Goal: Task Accomplishment & Management: Use online tool/utility

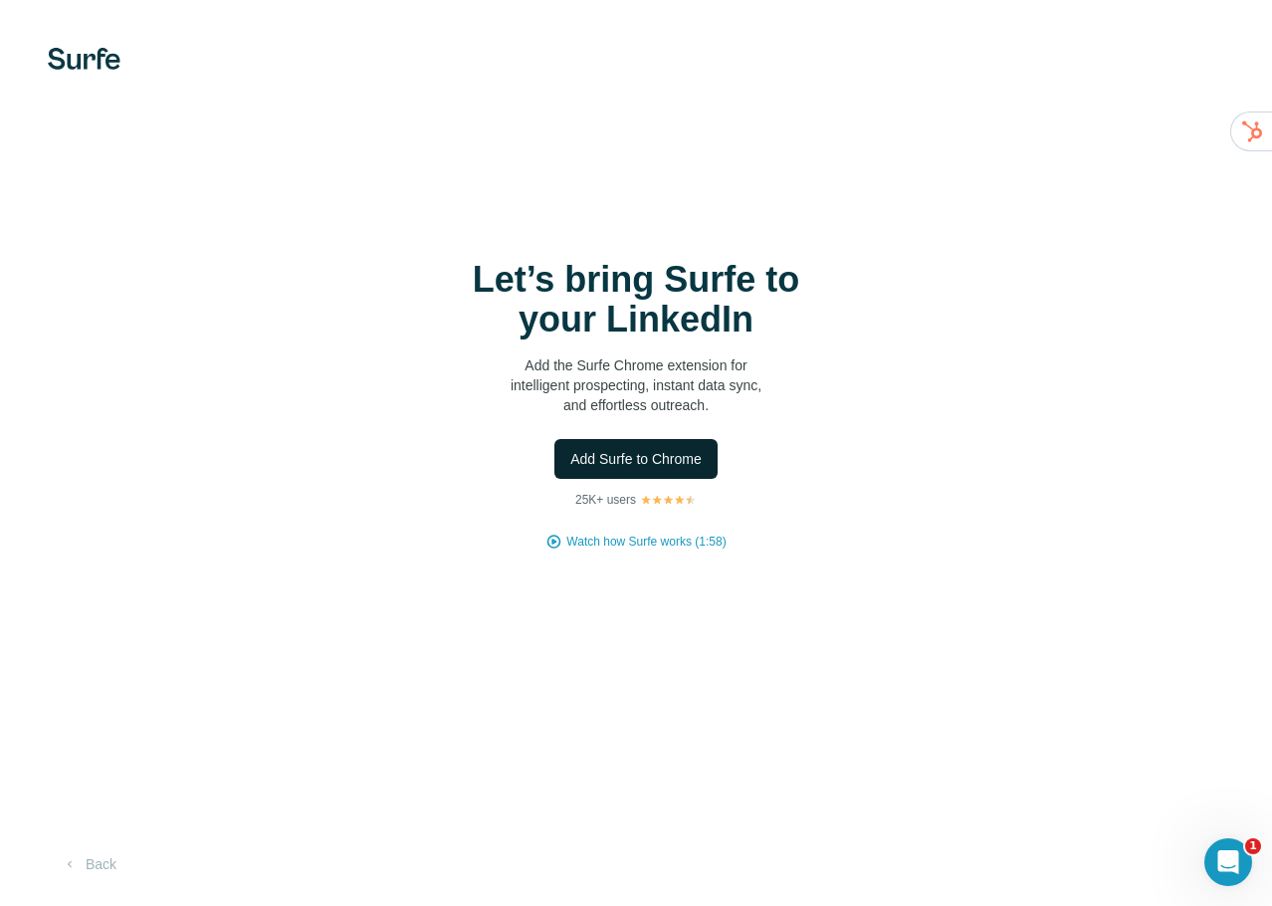
click at [586, 460] on span "Add Surfe to Chrome" at bounding box center [635, 459] width 131 height 20
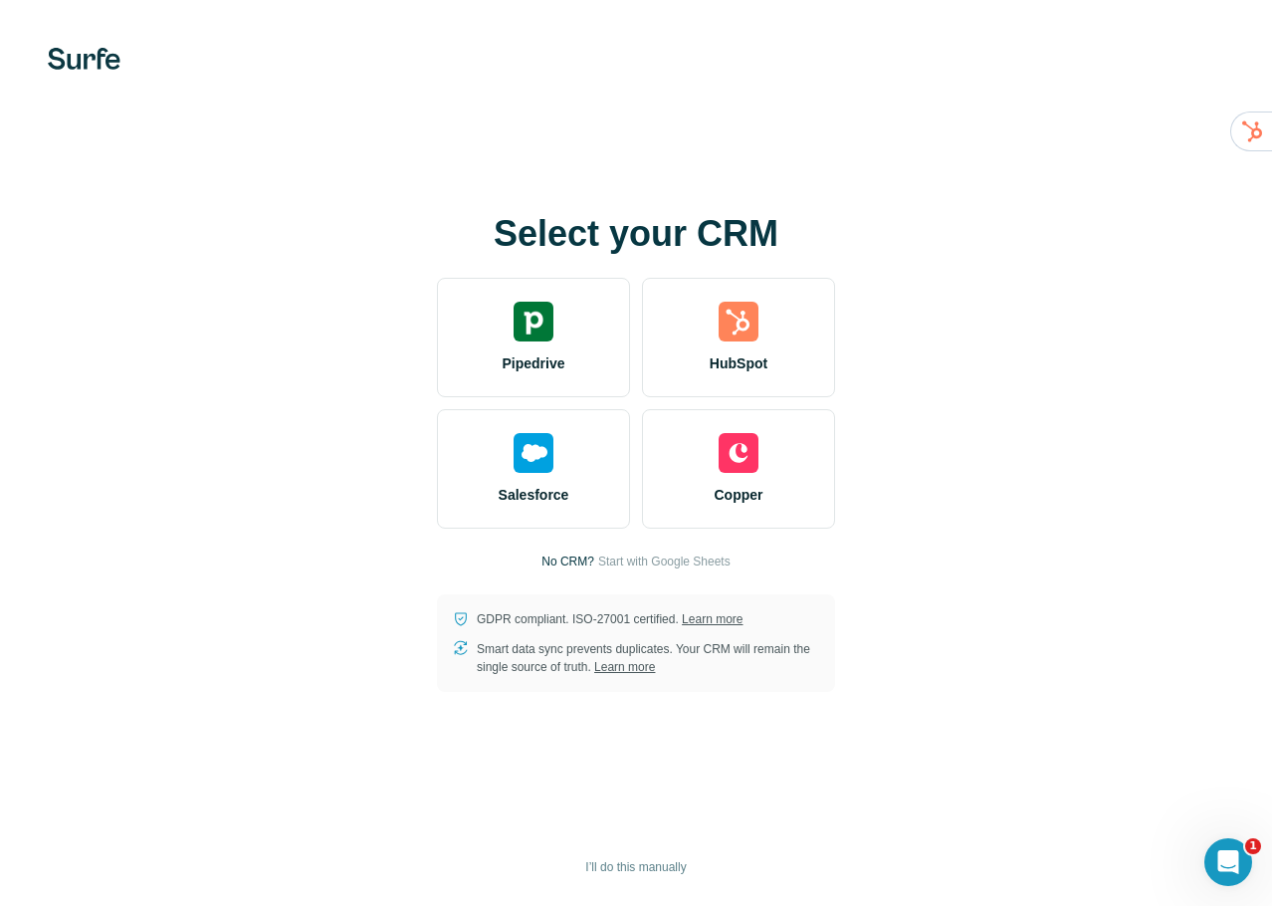
click at [721, 318] on img at bounding box center [739, 322] width 40 height 40
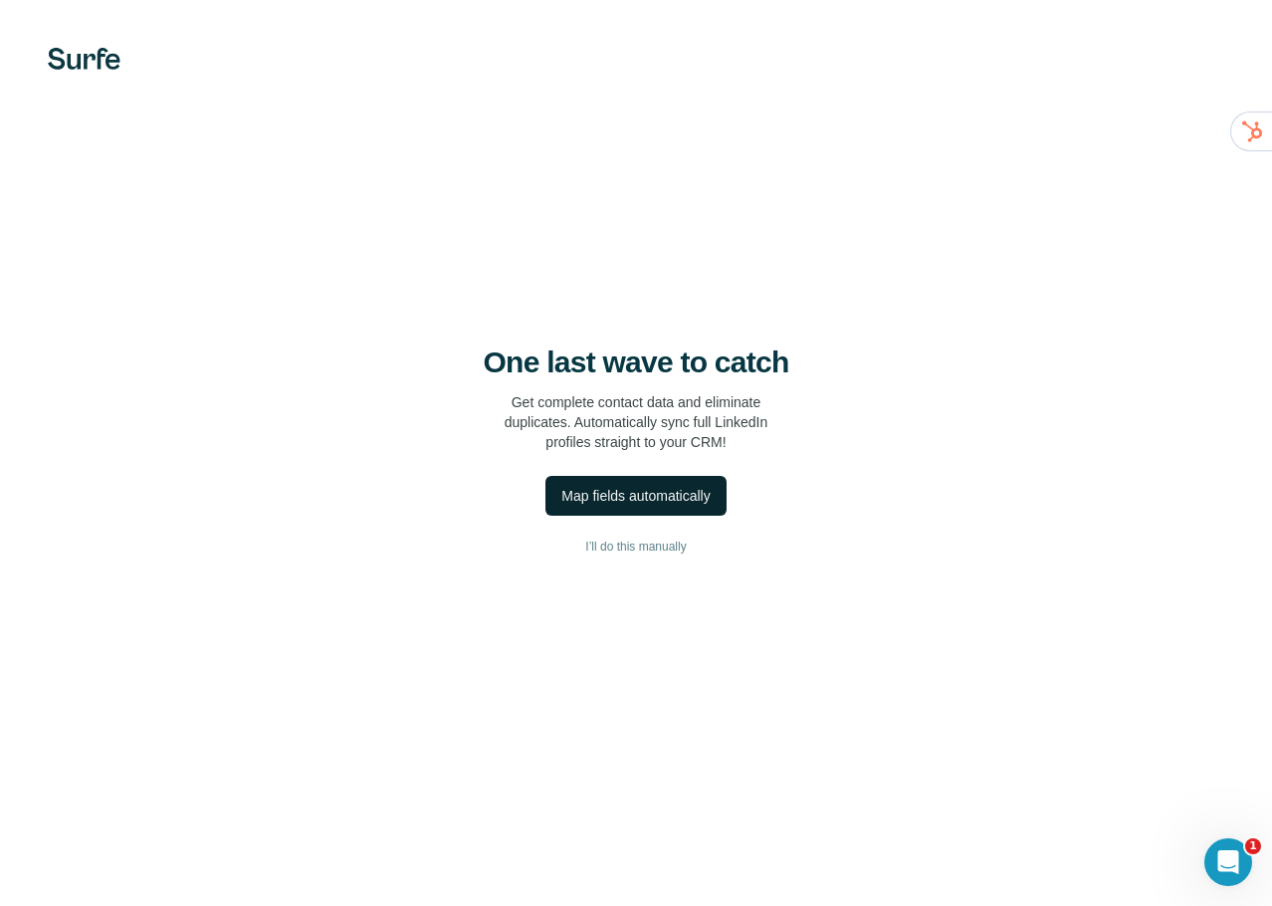
click at [567, 497] on div "Map fields automatically" at bounding box center [635, 496] width 148 height 20
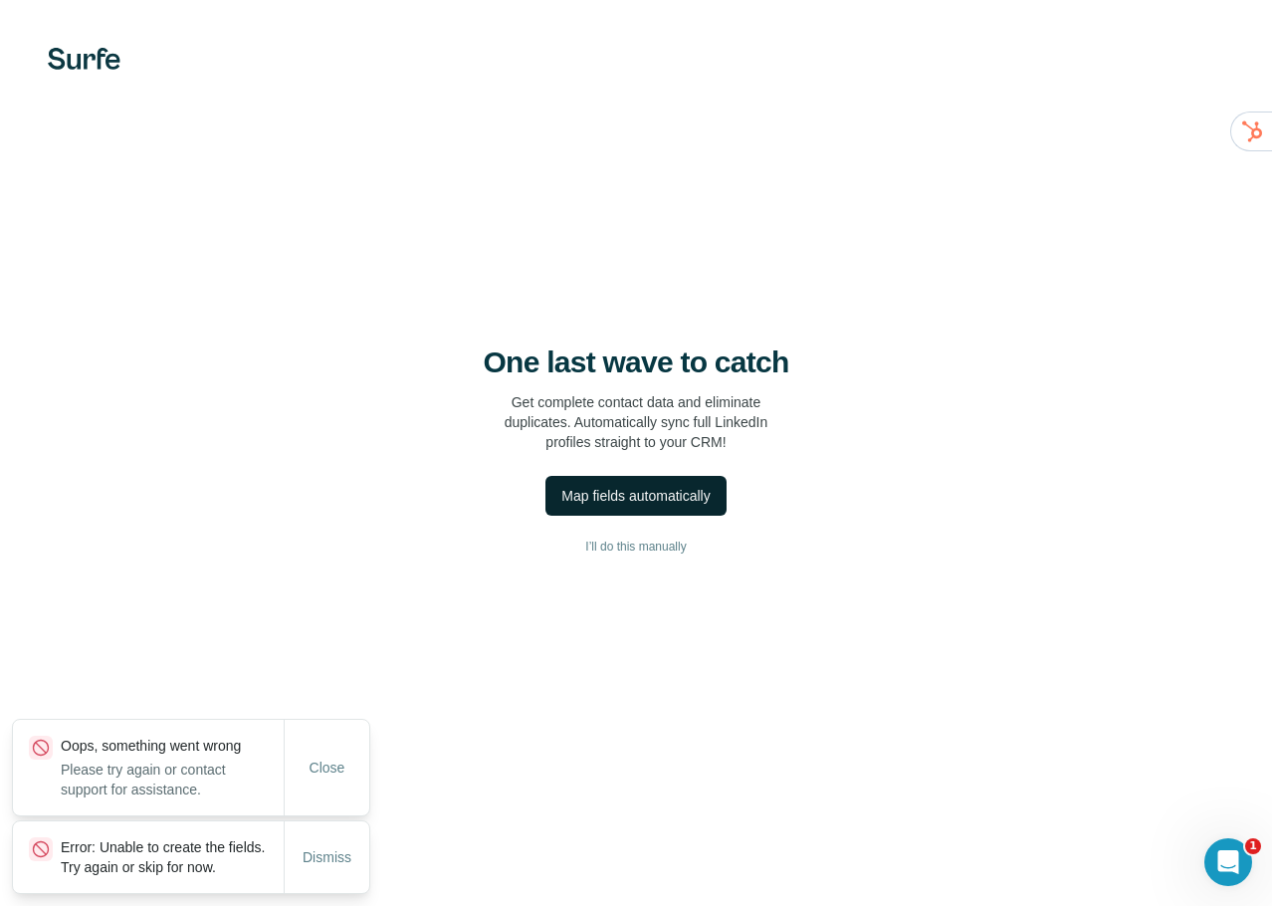
click at [607, 505] on div "Map fields automatically" at bounding box center [635, 496] width 148 height 20
click at [615, 546] on span "I’ll do this manually" at bounding box center [635, 546] width 101 height 18
